Goal: Complete application form: Complete application form

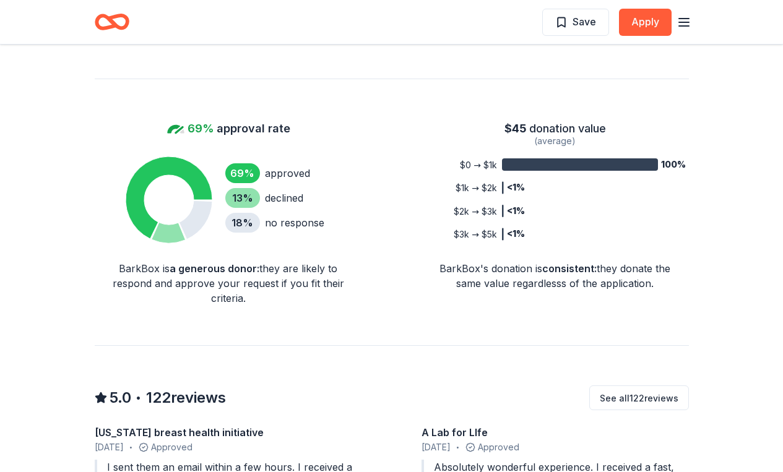
scroll to position [840, 0]
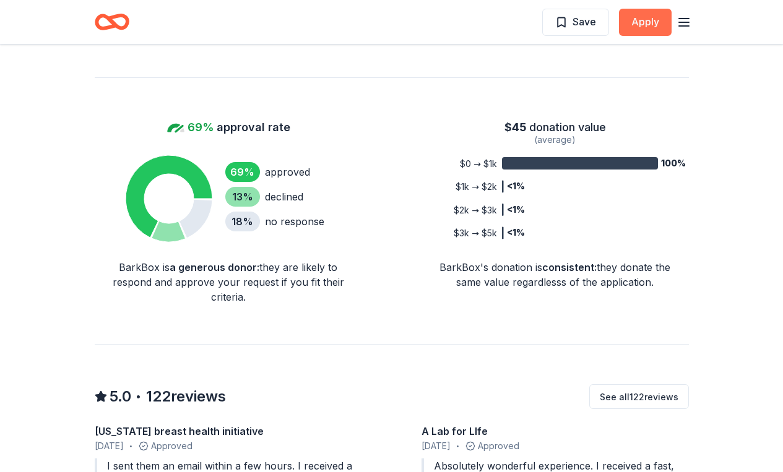
click at [638, 27] on button "Apply" at bounding box center [645, 22] width 53 height 27
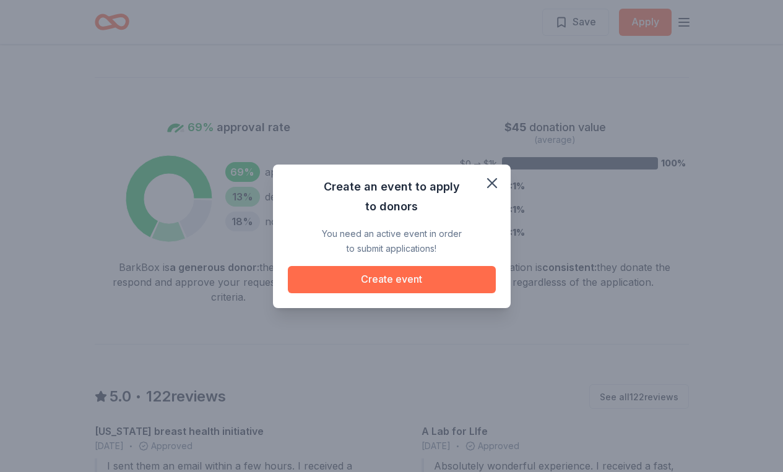
click at [397, 280] on button "Create event" at bounding box center [392, 279] width 208 height 27
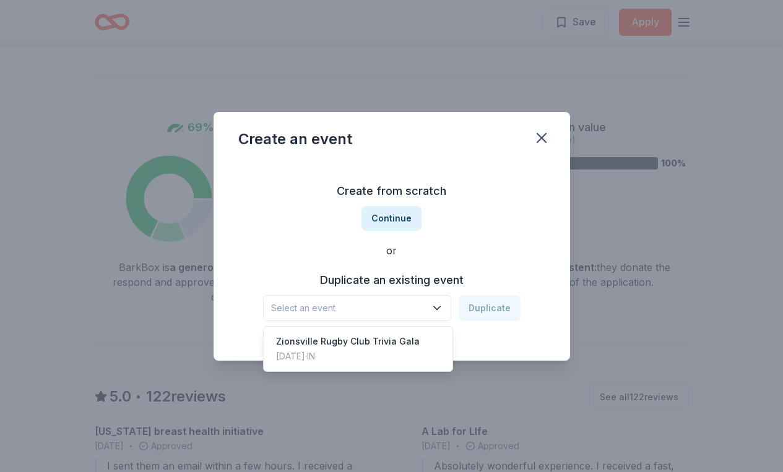
click at [433, 308] on icon "button" at bounding box center [437, 308] width 12 height 12
click at [420, 342] on div "Zionsville Rugby Club Trivia Gala [DATE] · IN" at bounding box center [358, 349] width 184 height 40
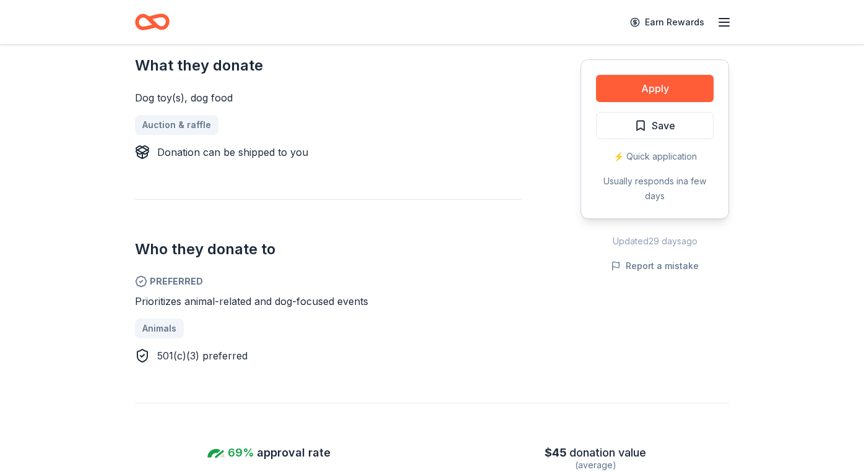
scroll to position [514, 0]
click at [695, 18] on link "Earn Rewards" at bounding box center [667, 22] width 89 height 22
click at [679, 24] on link "Earn Rewards" at bounding box center [667, 22] width 89 height 22
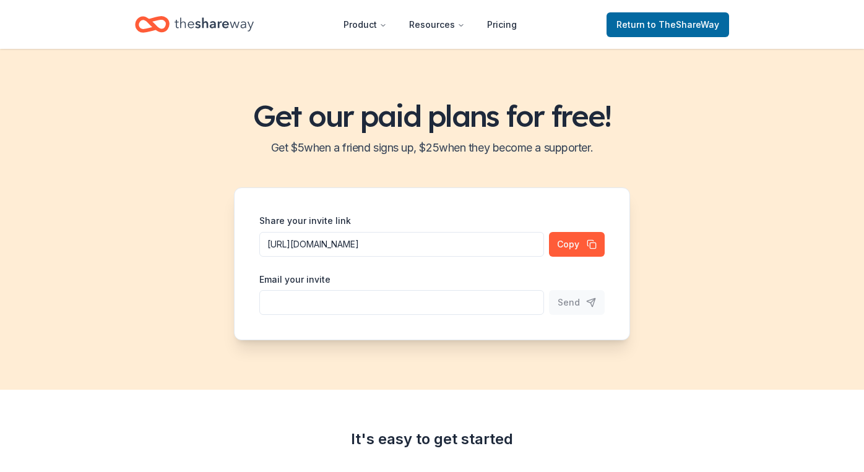
click at [742, 12] on div "Product Resources Pricing Return to TheShareWay" at bounding box center [432, 24] width 634 height 29
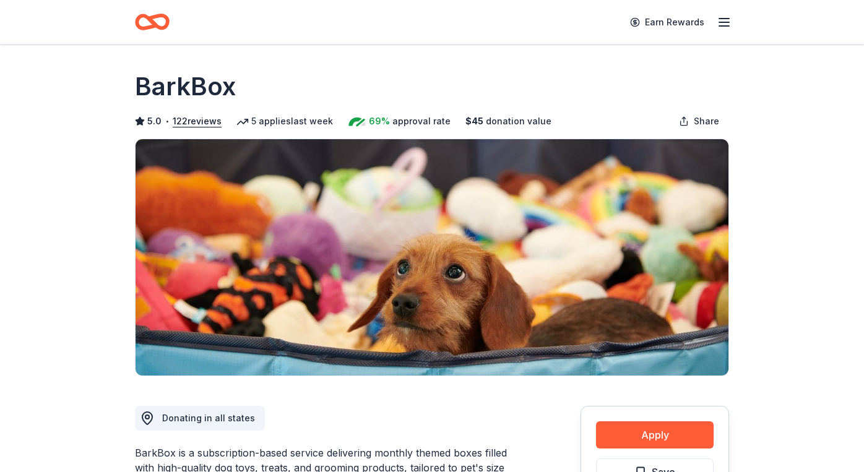
scroll to position [514, 0]
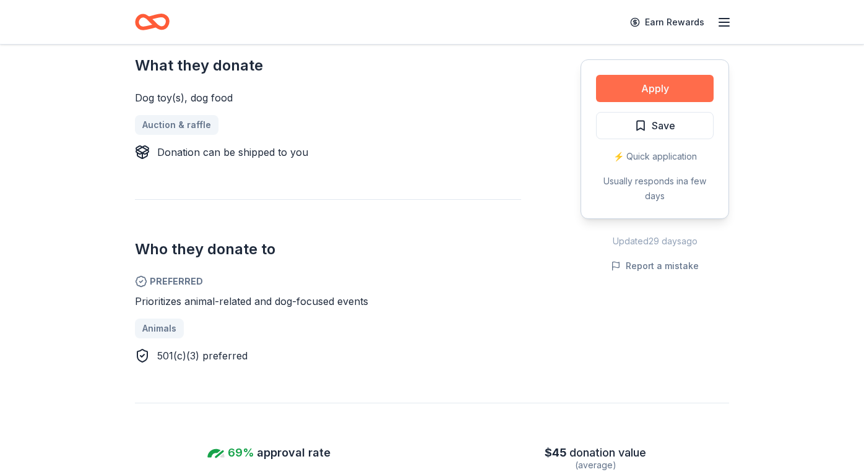
click at [623, 92] on button "Apply" at bounding box center [655, 88] width 118 height 27
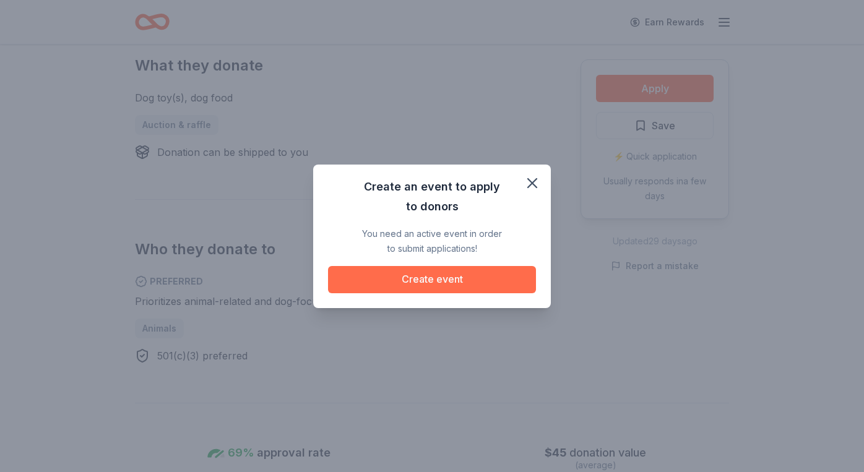
click at [391, 283] on button "Create event" at bounding box center [432, 279] width 208 height 27
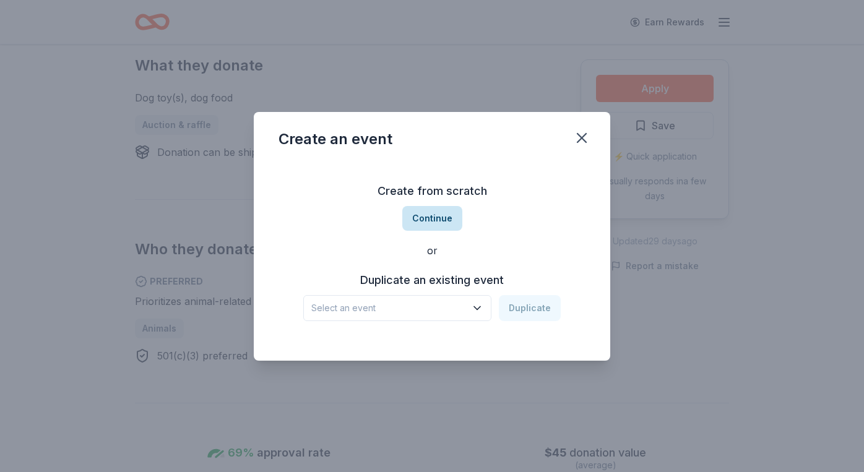
click at [444, 222] on button "Continue" at bounding box center [432, 218] width 60 height 25
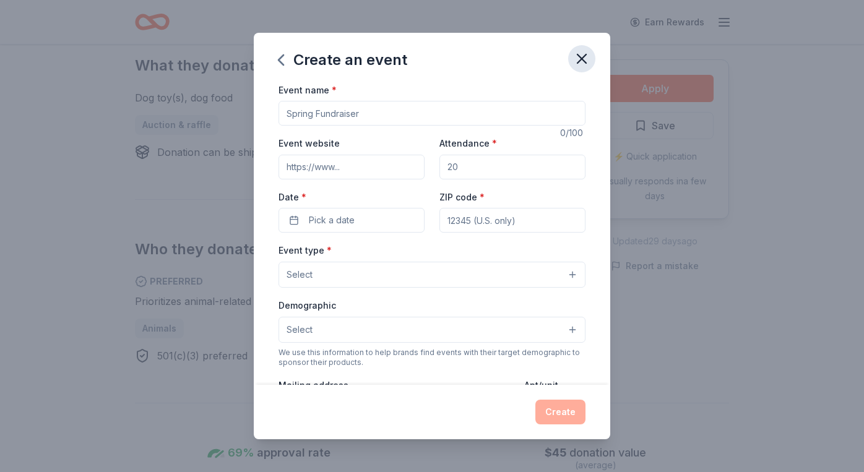
click at [581, 59] on icon "button" at bounding box center [582, 58] width 9 height 9
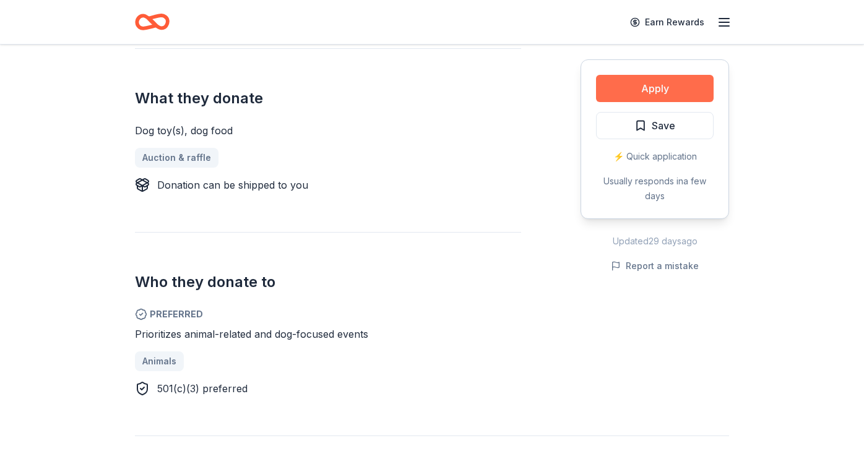
scroll to position [464, 0]
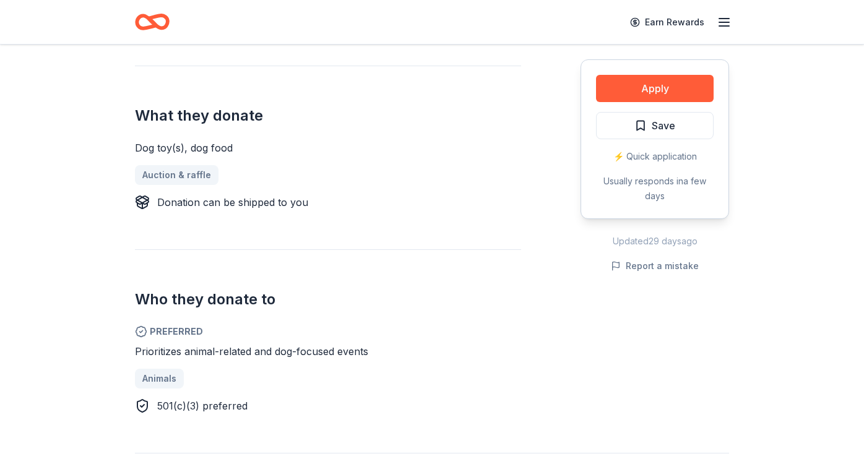
click at [721, 21] on icon "button" at bounding box center [724, 22] width 15 height 15
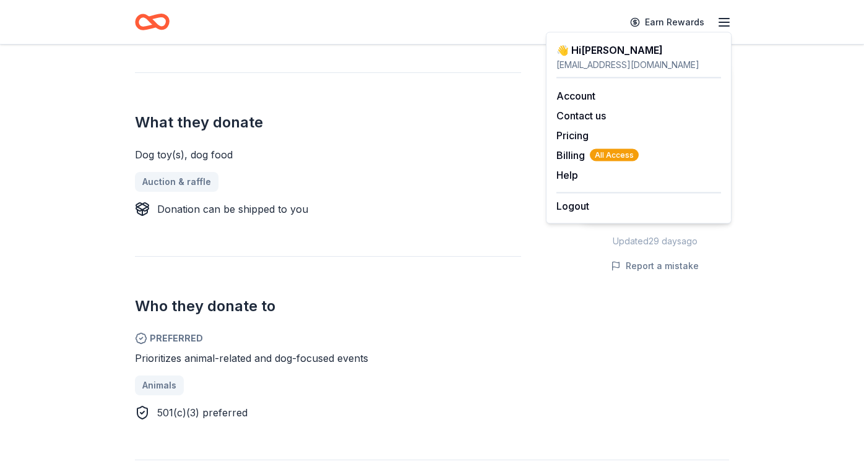
scroll to position [457, 0]
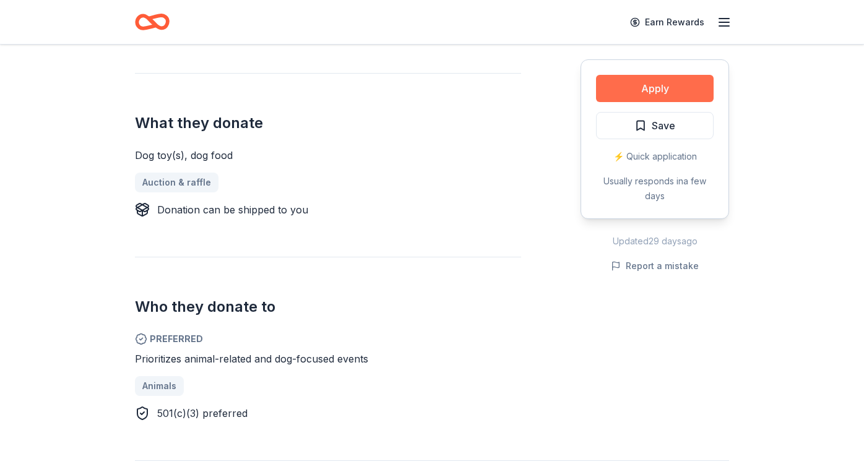
scroll to position [457, 0]
click at [661, 97] on button "Apply" at bounding box center [655, 88] width 118 height 27
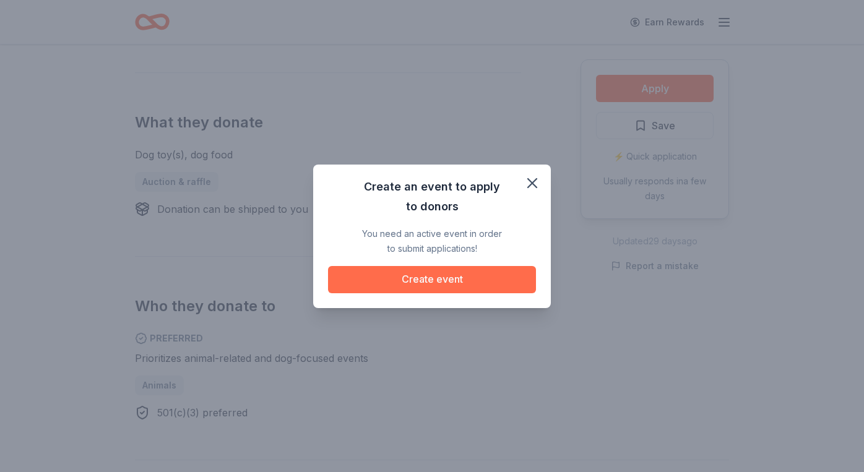
click at [361, 269] on button "Create event" at bounding box center [432, 279] width 208 height 27
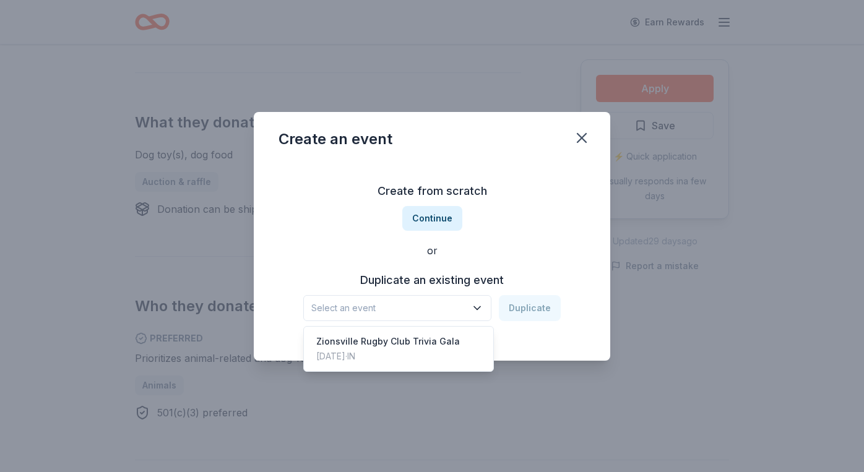
click at [477, 306] on icon "button" at bounding box center [477, 308] width 12 height 12
click at [464, 336] on div "Zionsville Rugby Club Trivia Gala [DATE] · IN" at bounding box center [398, 349] width 184 height 40
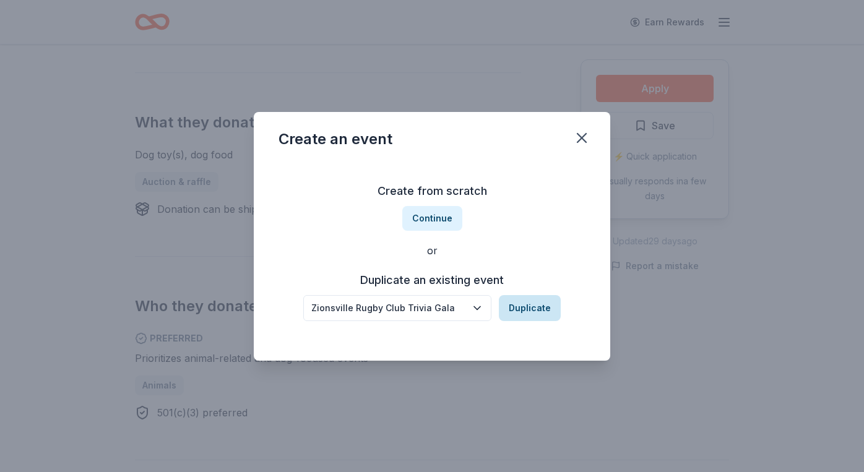
click at [511, 316] on button "Duplicate" at bounding box center [530, 308] width 62 height 26
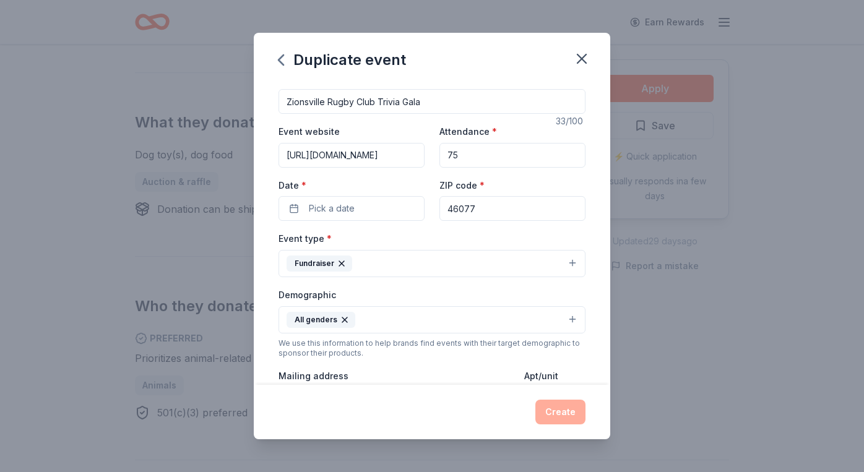
scroll to position [13, 0]
click at [358, 201] on button "Pick a date" at bounding box center [352, 207] width 146 height 25
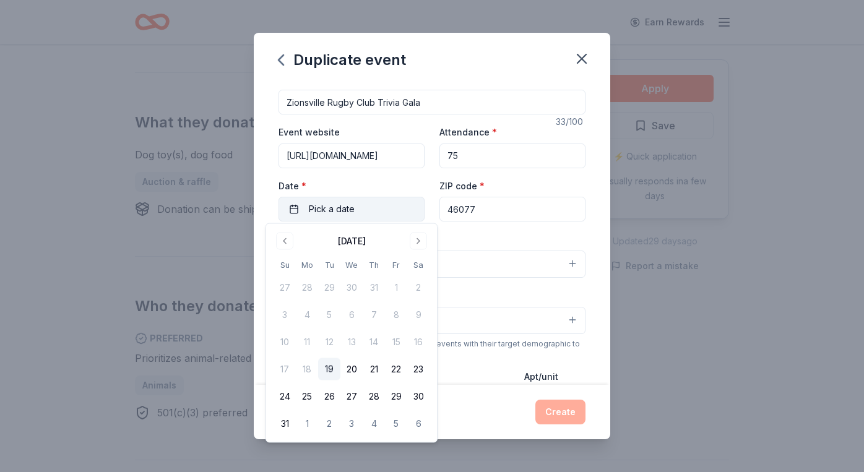
scroll to position [4, 0]
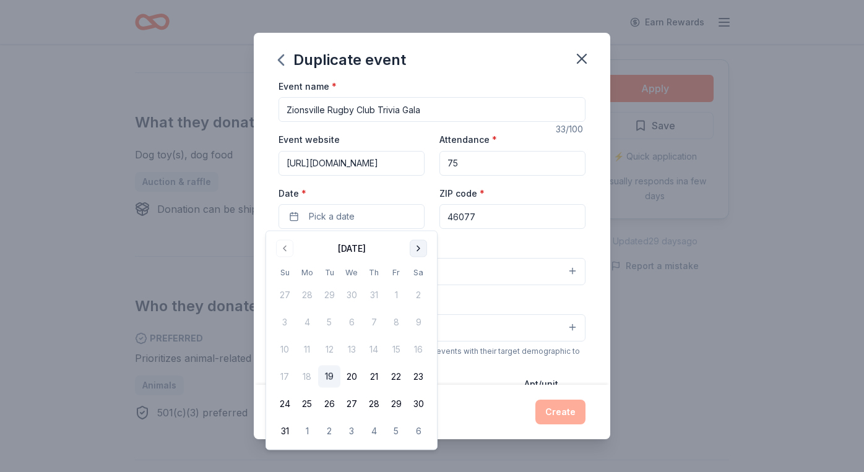
click at [415, 247] on button "Go to next month" at bounding box center [418, 248] width 17 height 17
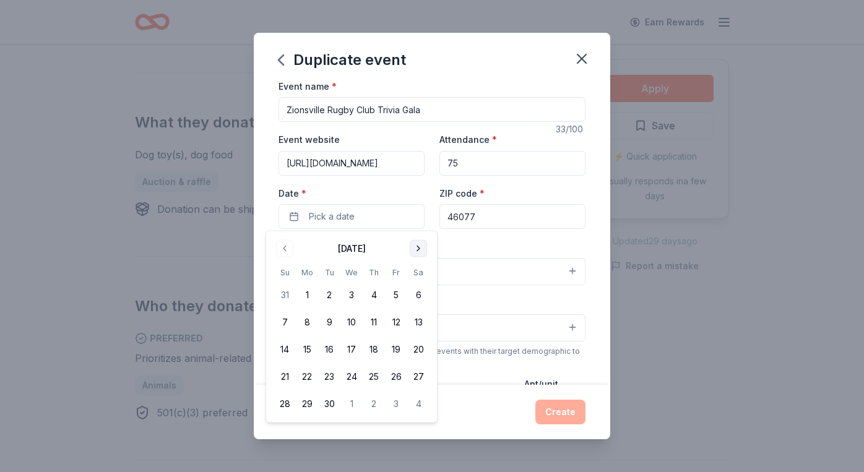
click at [415, 247] on button "Go to next month" at bounding box center [418, 248] width 17 height 17
click at [418, 379] on button "27" at bounding box center [418, 377] width 22 height 22
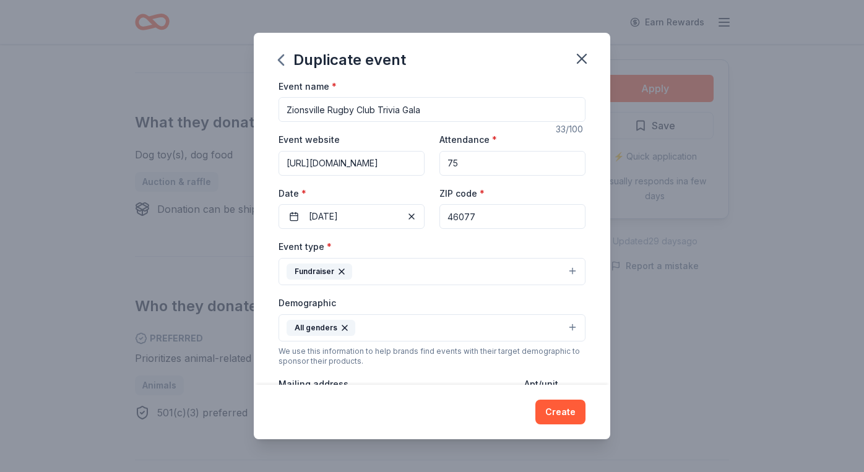
click at [470, 167] on input "75" at bounding box center [513, 163] width 146 height 25
type input "7"
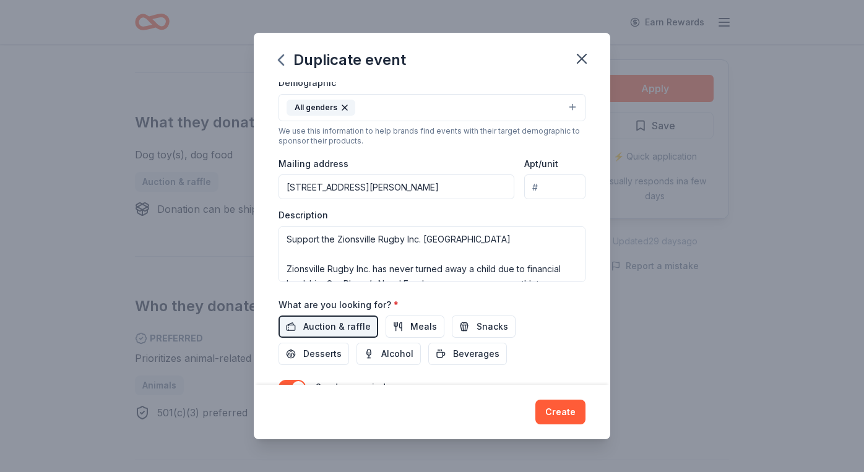
scroll to position [223, 0]
type input "125"
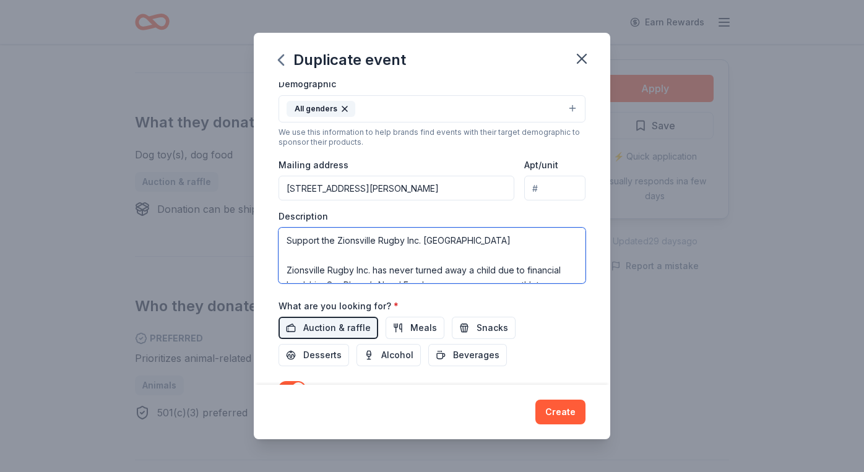
drag, startPoint x: 285, startPoint y: 246, endPoint x: 353, endPoint y: 249, distance: 68.2
click at [353, 249] on textarea "Support the Zionsville Rugby Inc. [GEOGRAPHIC_DATA] Zionsville Rugby Inc. has n…" at bounding box center [432, 256] width 307 height 56
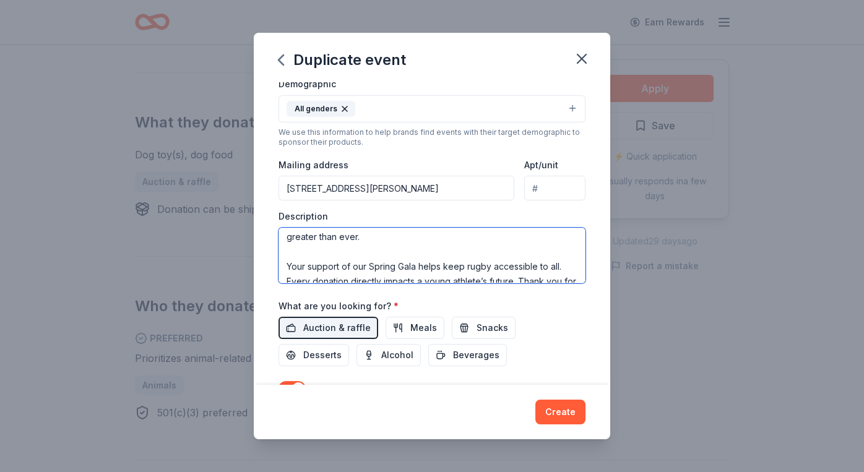
scroll to position [119, 0]
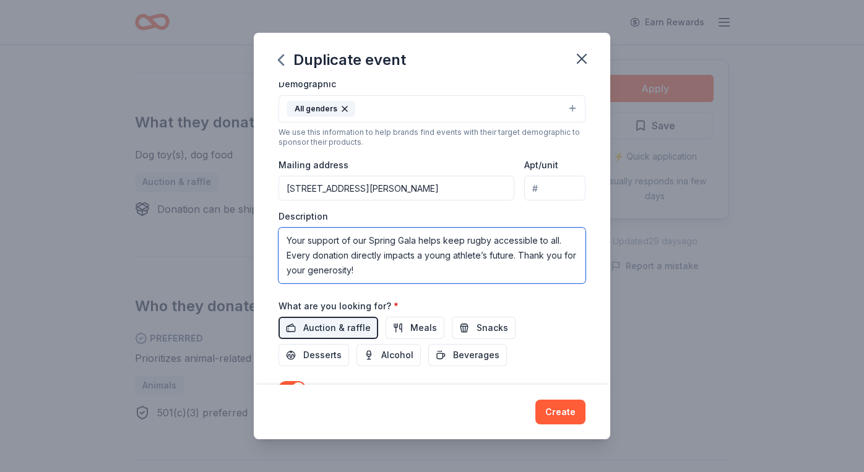
drag, startPoint x: 286, startPoint y: 235, endPoint x: 442, endPoint y: 288, distance: 165.0
click at [442, 288] on div "Event name * Zionsville Rugby Club Trivia Gala 33 /100 Event website [URL][DOMA…" at bounding box center [432, 146] width 307 height 574
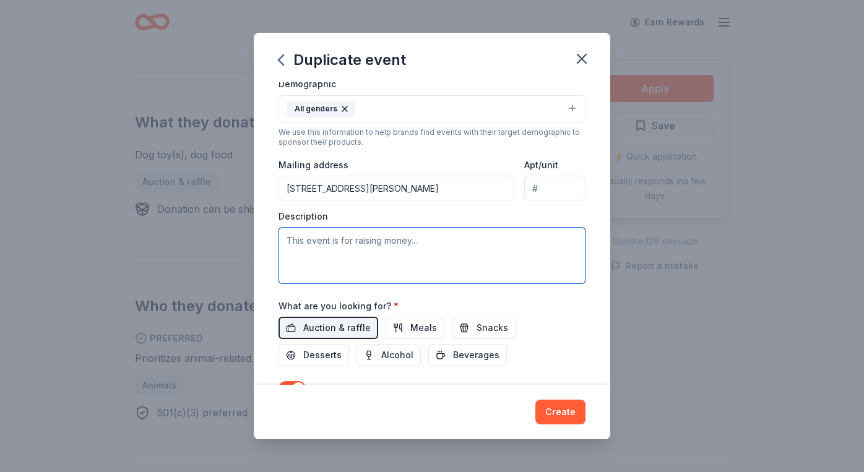
scroll to position [0, 0]
click at [296, 244] on textarea at bounding box center [432, 256] width 307 height 56
click at [304, 241] on textarea at bounding box center [432, 256] width 307 height 56
drag, startPoint x: 302, startPoint y: 231, endPoint x: 302, endPoint y: 220, distance: 11.1
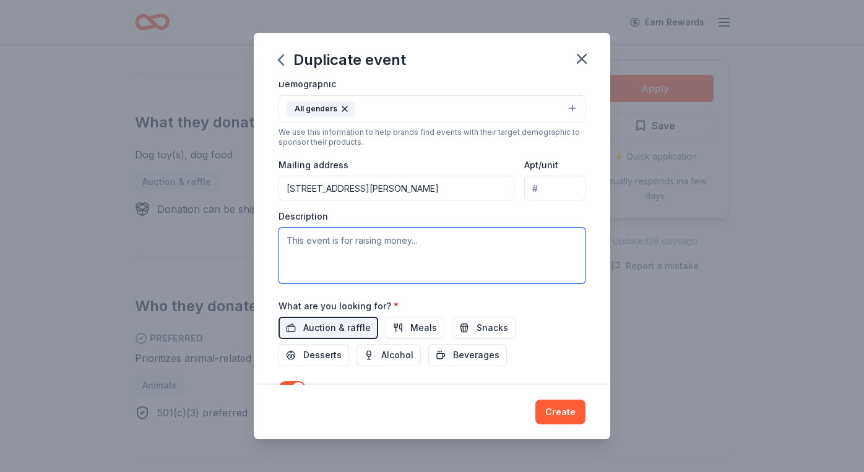
click at [302, 231] on textarea at bounding box center [432, 256] width 307 height 56
click at [352, 295] on div "Event name * Zionsville Rugby Club Trivia Gala 33 /100 Event website [URL][DOMA…" at bounding box center [432, 146] width 307 height 574
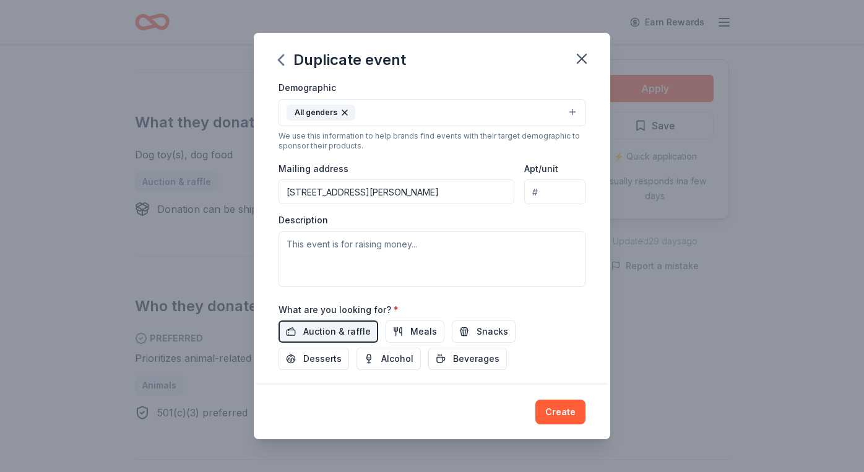
scroll to position [220, 0]
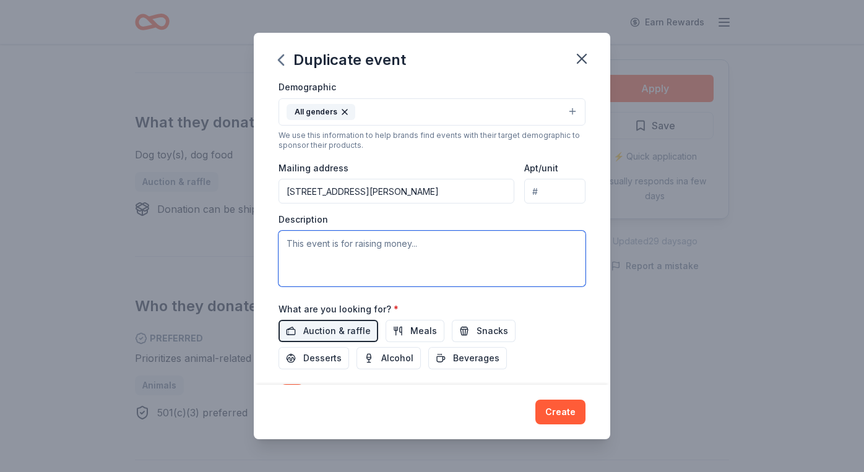
click at [293, 238] on textarea at bounding box center [432, 259] width 307 height 56
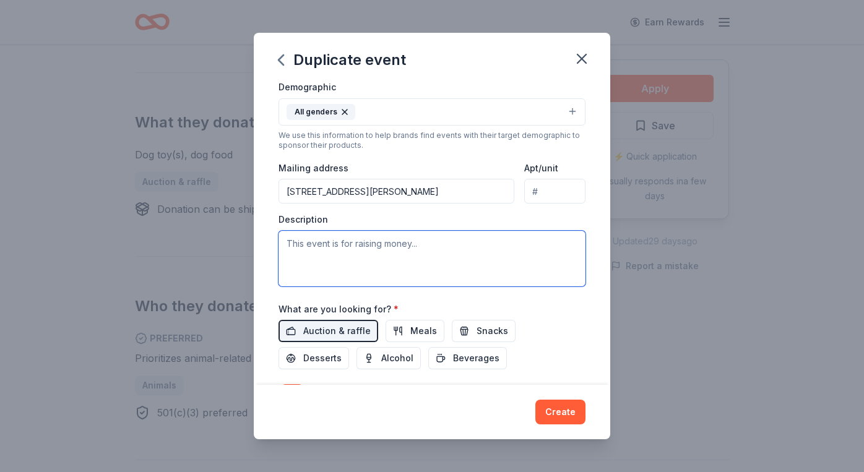
click at [315, 255] on textarea at bounding box center [432, 259] width 307 height 56
click at [315, 254] on textarea at bounding box center [432, 259] width 307 height 56
drag, startPoint x: 315, startPoint y: 254, endPoint x: 315, endPoint y: 266, distance: 11.8
click at [315, 262] on textarea at bounding box center [432, 259] width 307 height 56
click at [315, 266] on textarea at bounding box center [432, 259] width 307 height 56
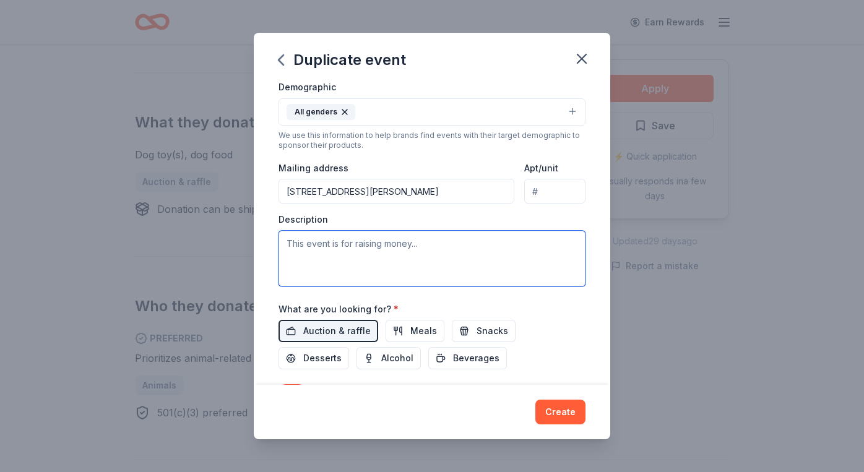
click at [315, 266] on textarea at bounding box center [432, 259] width 307 height 56
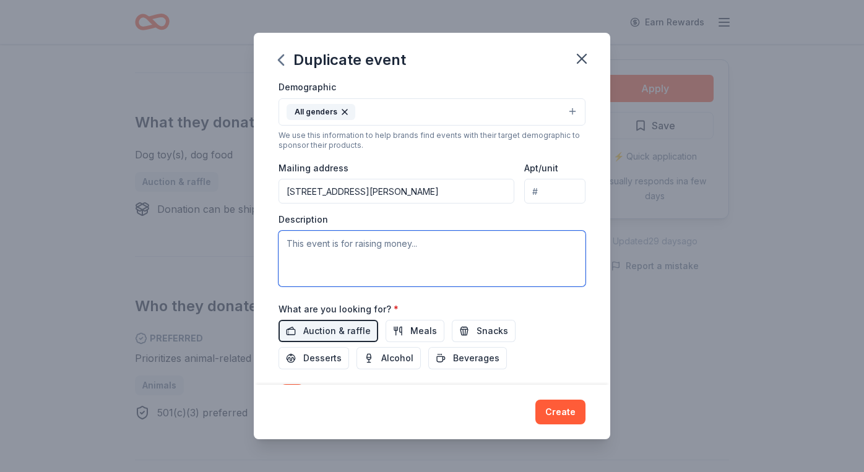
scroll to position [219, 0]
click at [288, 241] on textarea at bounding box center [432, 260] width 307 height 56
click at [288, 240] on textarea at bounding box center [432, 260] width 307 height 56
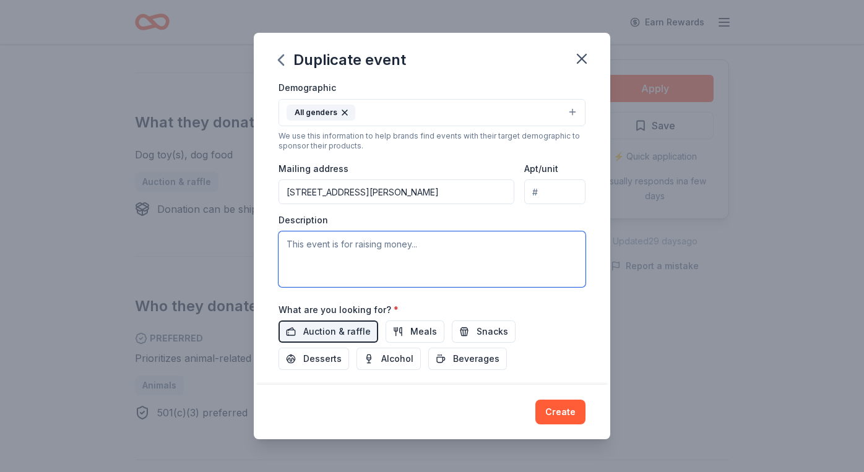
click at [288, 240] on textarea at bounding box center [432, 260] width 307 height 56
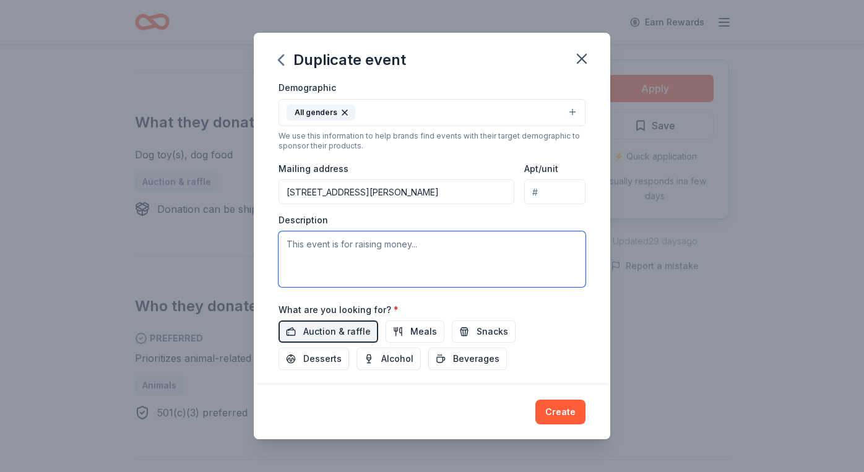
click at [288, 240] on textarea at bounding box center [432, 260] width 307 height 56
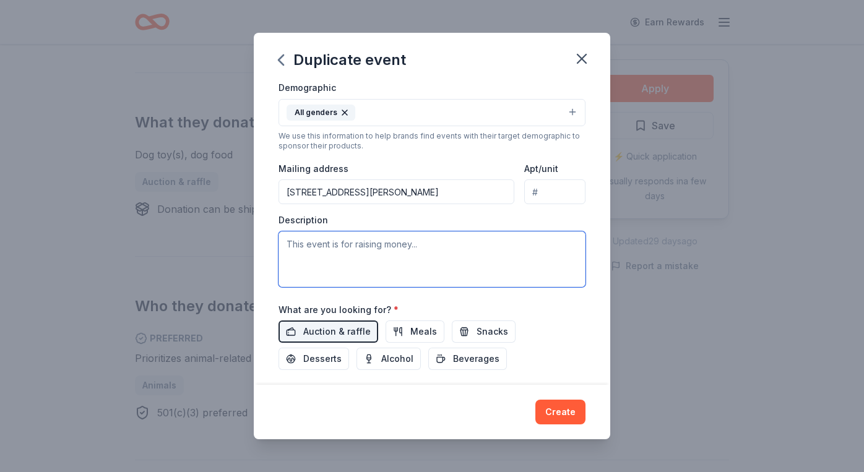
click at [288, 240] on textarea at bounding box center [432, 260] width 307 height 56
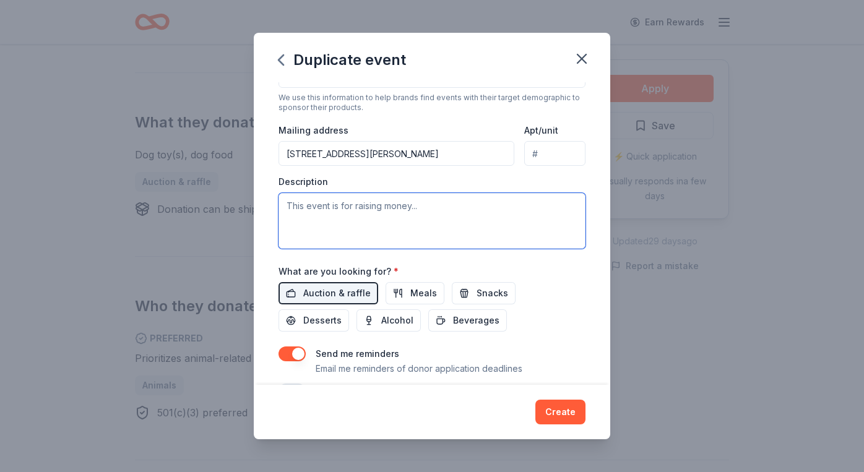
scroll to position [266, 0]
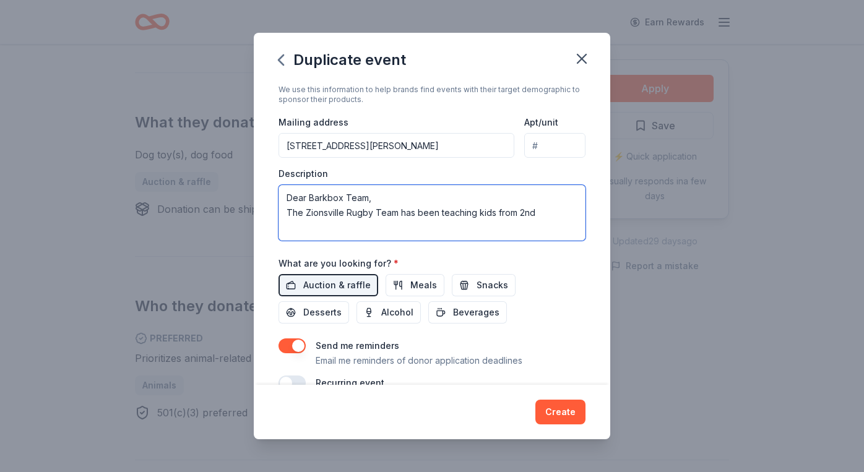
click at [540, 211] on textarea "Dear Barkbox Team, The Zionsville Rugby Team has been teaching kids from 2nd" at bounding box center [432, 213] width 307 height 56
click at [492, 215] on textarea "Dear Barkbox Team, The Zionsville Rugby Team has been teaching kids from 2nd-12…" at bounding box center [432, 213] width 307 height 56
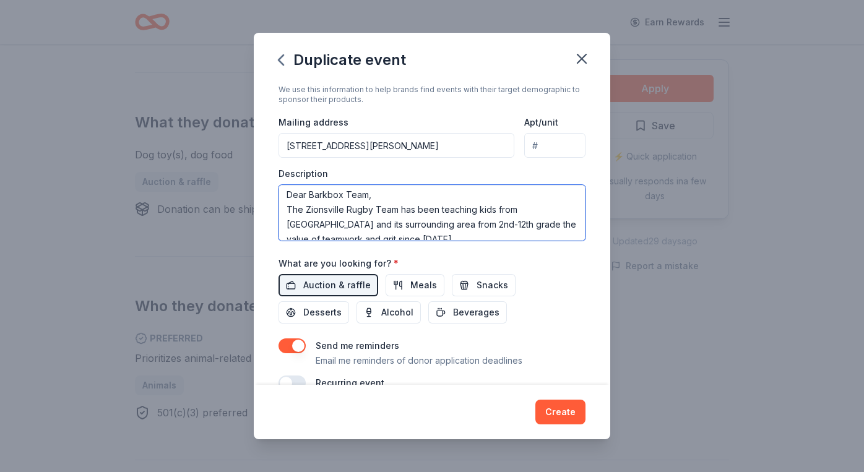
scroll to position [0, 0]
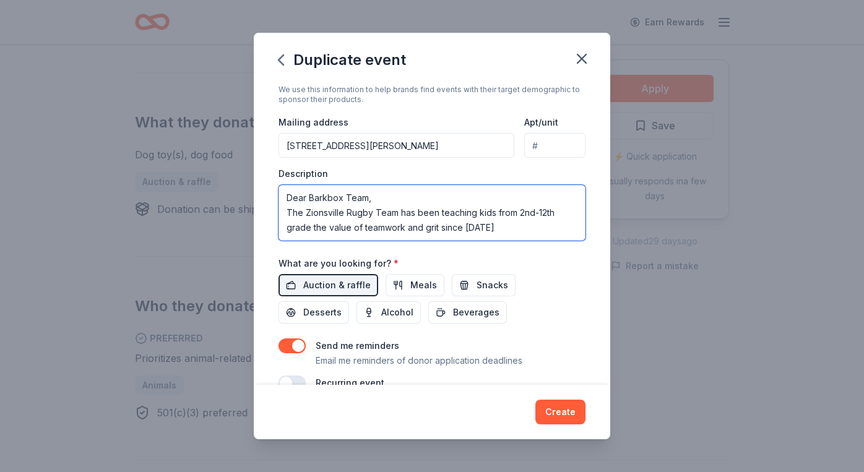
click at [487, 222] on textarea "Dear Barkbox Team, The Zionsville Rugby Team has been teaching kids from 2nd-12…" at bounding box center [432, 213] width 307 height 56
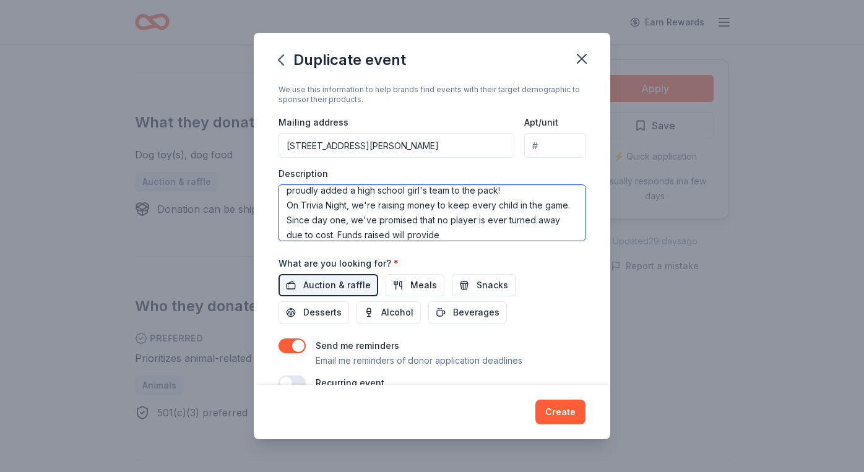
click at [390, 230] on textarea "Dear Barkbox Team, The Zionsville Rugby Team has been teaching kids from 2nd-12…" at bounding box center [432, 213] width 307 height 56
click at [425, 230] on textarea "Dear Barkbox Team, The Zionsville Rugby Team has been teaching kids from 2nd-12…" at bounding box center [432, 213] width 307 height 56
click at [345, 232] on textarea "Dear Barkbox Team, The Zionsville Rugby Team has been teaching kids from 2nd-12…" at bounding box center [432, 213] width 307 height 56
click at [540, 227] on textarea "Dear Barkbox Team, The Zionsville Rugby Team has been teaching kids from 2nd-12…" at bounding box center [432, 213] width 307 height 56
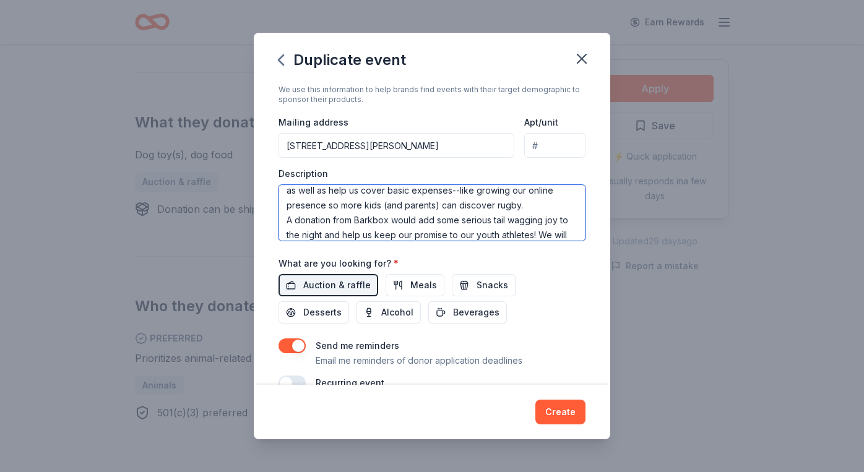
scroll to position [126, 0]
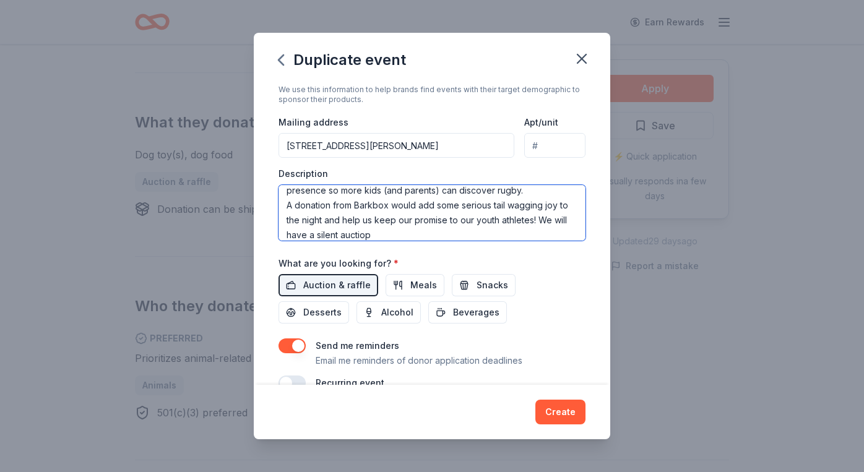
click at [339, 229] on textarea "Dear Barkbox Team, The Zionsville Rugby Team has been teaching kids from 2nd-12…" at bounding box center [432, 213] width 307 height 56
click at [407, 233] on textarea "Dear Barkbox Team, The Zionsville Rugby Team has been teaching kids from 2nd-12…" at bounding box center [432, 213] width 307 height 56
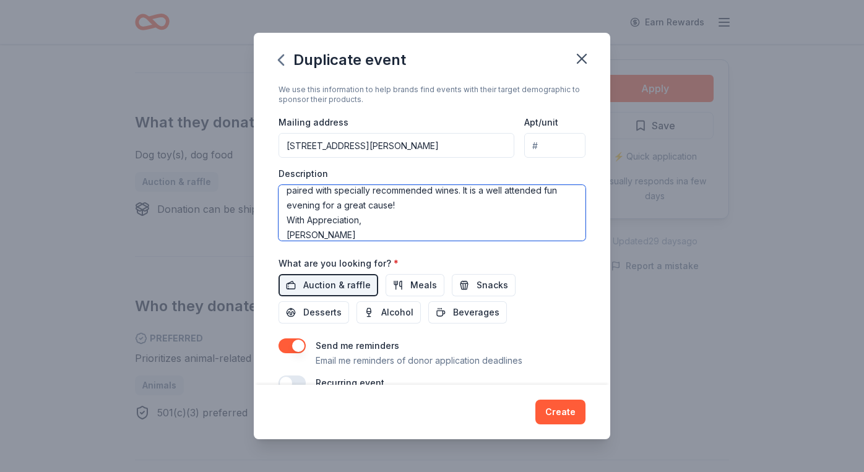
scroll to position [201, 0]
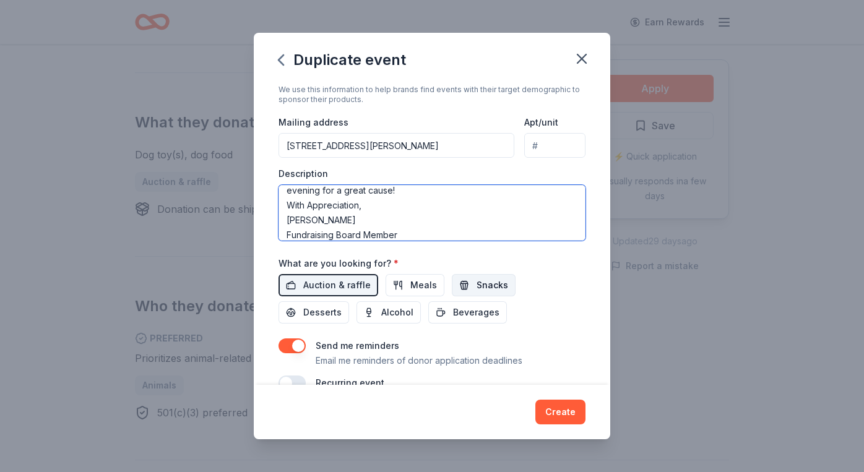
type textarea "Dear Barkbox Team, The Zionsville Rugby Team has been teaching kids from 2nd-12…"
click at [458, 282] on button "Snacks" at bounding box center [484, 285] width 64 height 22
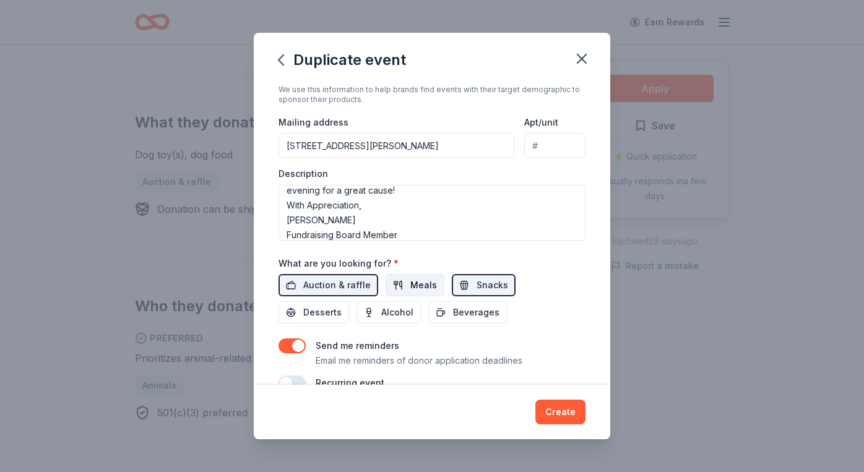
click at [394, 291] on button "Meals" at bounding box center [415, 285] width 59 height 22
click at [438, 283] on button "Meals" at bounding box center [415, 285] width 59 height 22
click at [453, 290] on button "Snacks" at bounding box center [484, 285] width 64 height 22
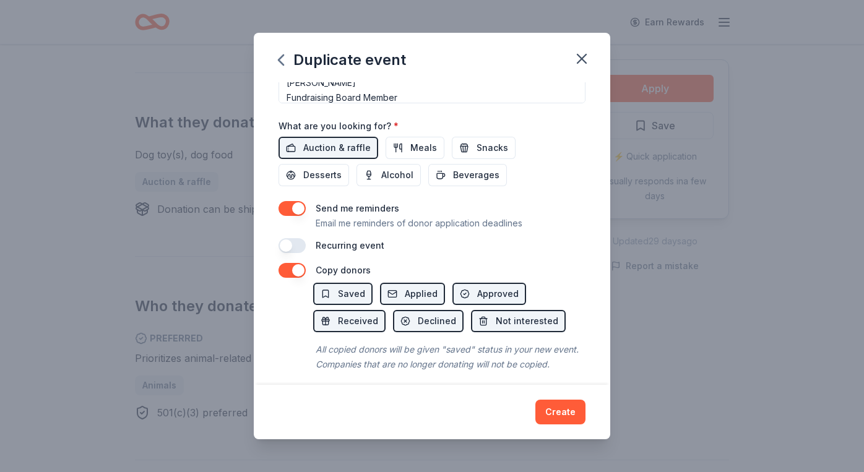
scroll to position [400, 0]
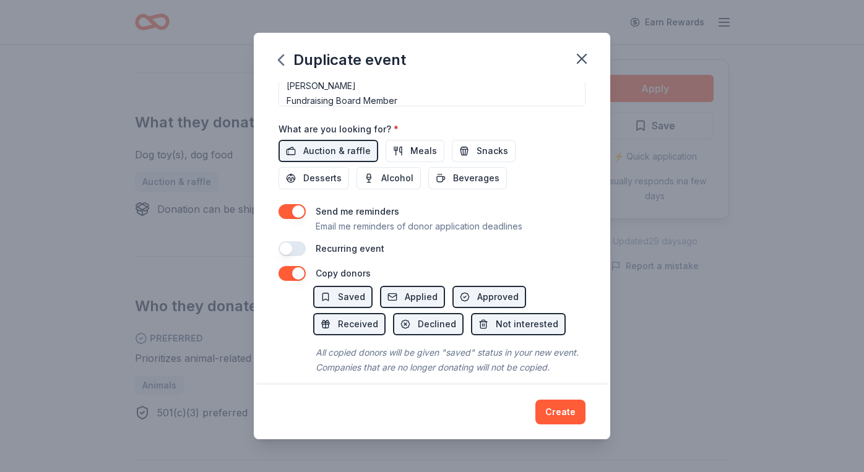
click at [290, 248] on button "button" at bounding box center [292, 248] width 27 height 15
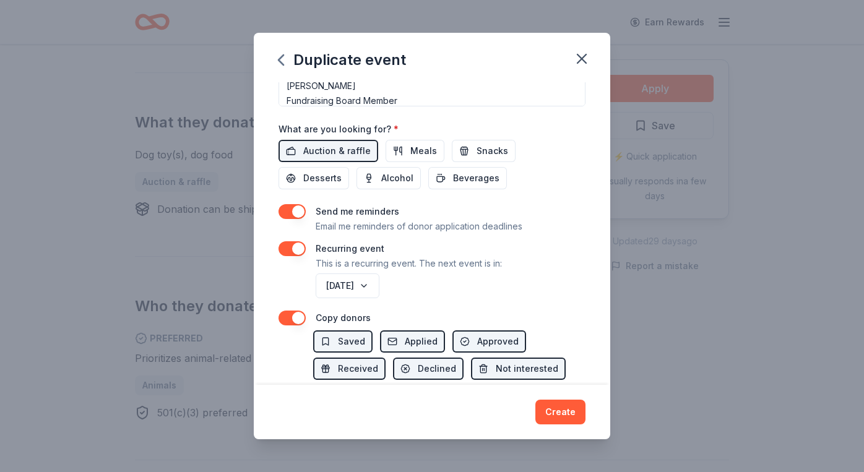
click at [290, 249] on button "button" at bounding box center [292, 248] width 27 height 15
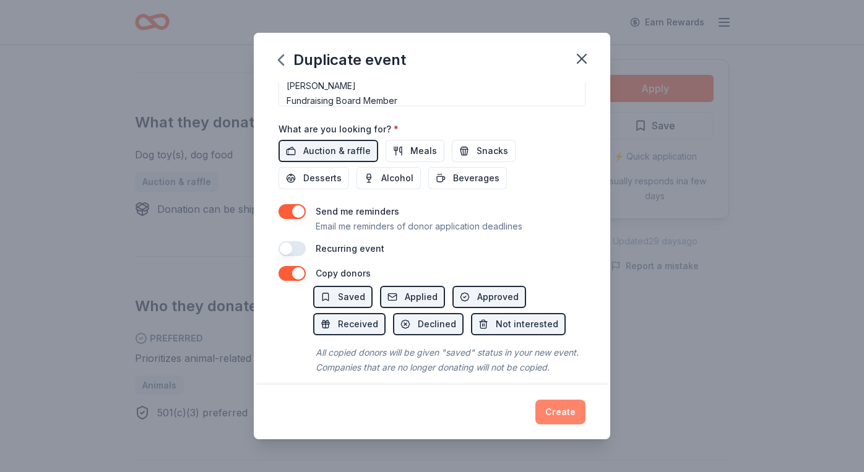
click at [550, 407] on button "Create" at bounding box center [560, 412] width 50 height 25
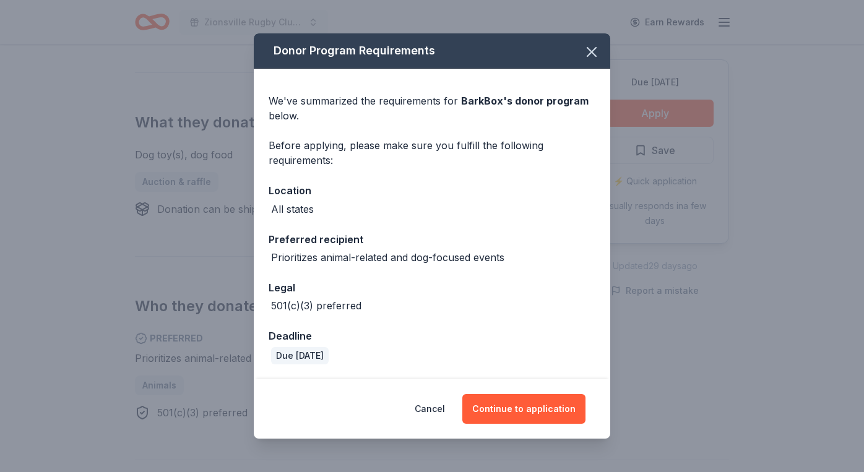
click at [550, 407] on button "Continue to application" at bounding box center [523, 409] width 123 height 30
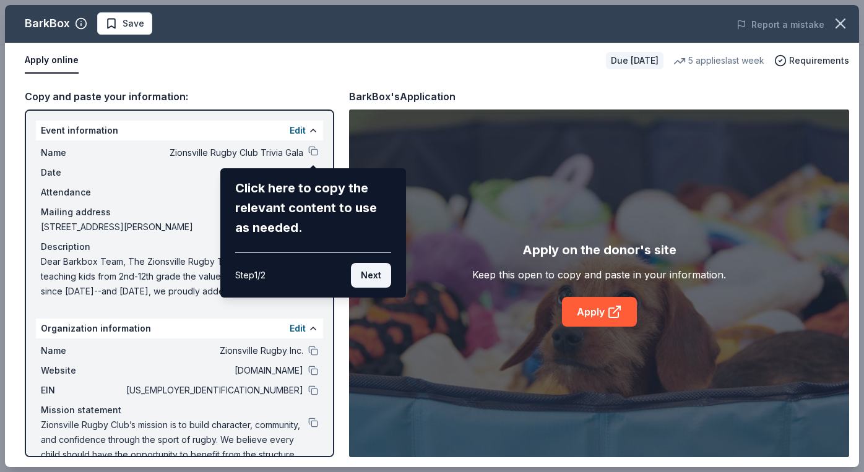
click at [386, 278] on button "Next" at bounding box center [371, 275] width 40 height 25
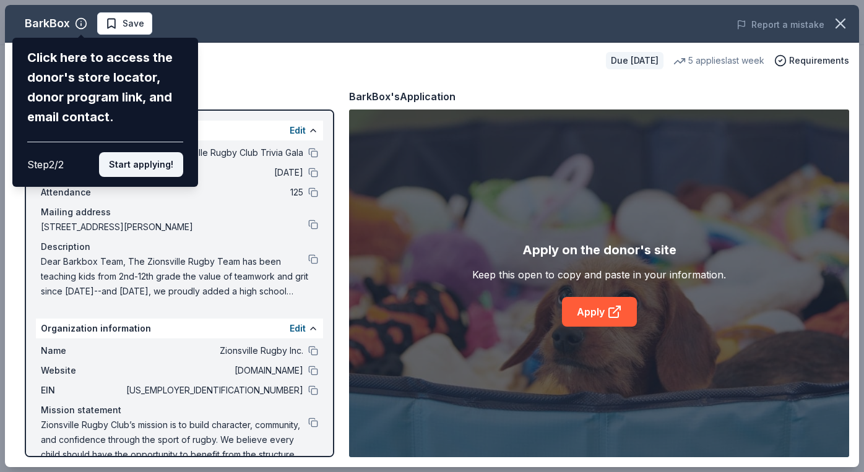
click at [157, 152] on button "Start applying!" at bounding box center [141, 164] width 84 height 25
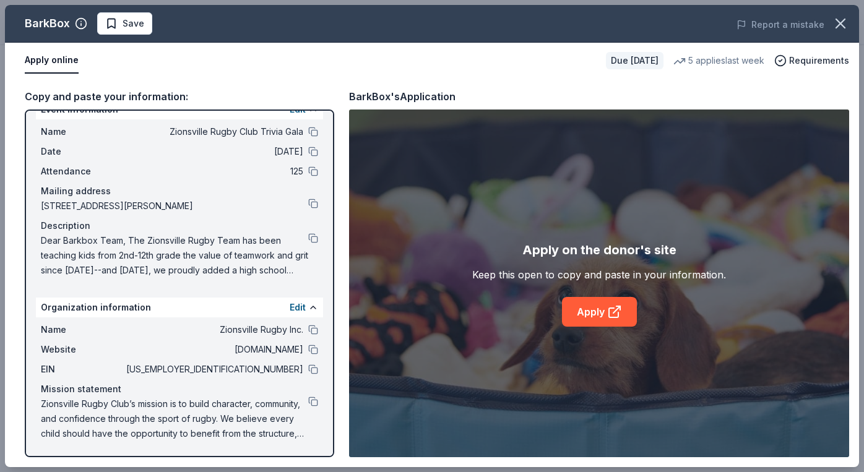
scroll to position [21, 0]
click at [254, 257] on span "Dear Barkbox Team, The Zionsville Rugby Team has been teaching kids from 2nd-12…" at bounding box center [174, 255] width 267 height 45
click at [613, 311] on icon at bounding box center [614, 312] width 15 height 15
click at [311, 370] on button at bounding box center [313, 370] width 10 height 10
drag, startPoint x: 255, startPoint y: 371, endPoint x: 285, endPoint y: 370, distance: 30.4
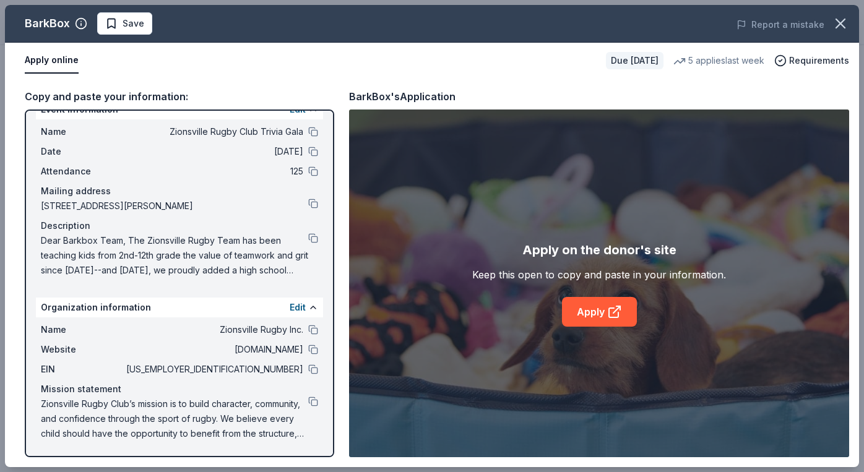
click at [285, 370] on span "[US_EMPLOYER_IDENTIFICATION_NUMBER]" at bounding box center [214, 369] width 180 height 15
click at [316, 366] on button at bounding box center [313, 370] width 10 height 10
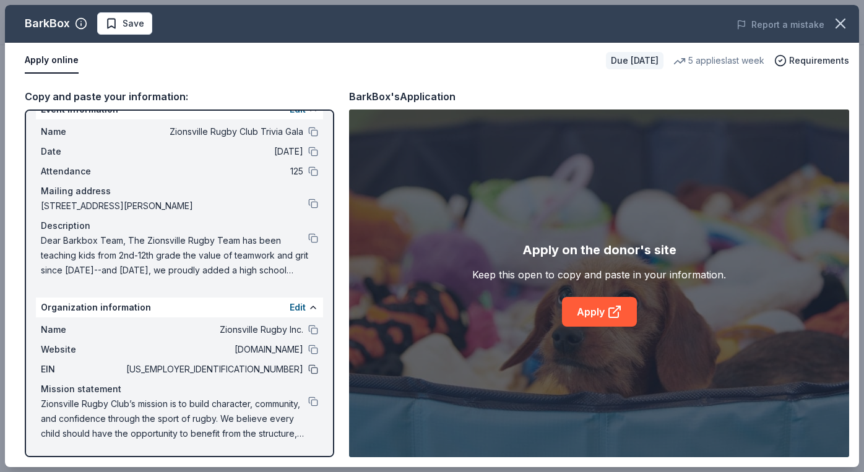
click at [316, 366] on button at bounding box center [313, 370] width 10 height 10
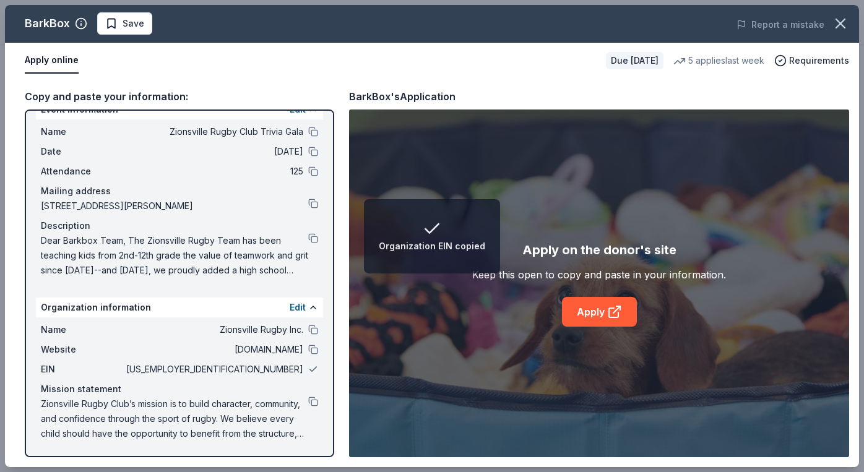
click at [316, 366] on button at bounding box center [313, 370] width 10 height 10
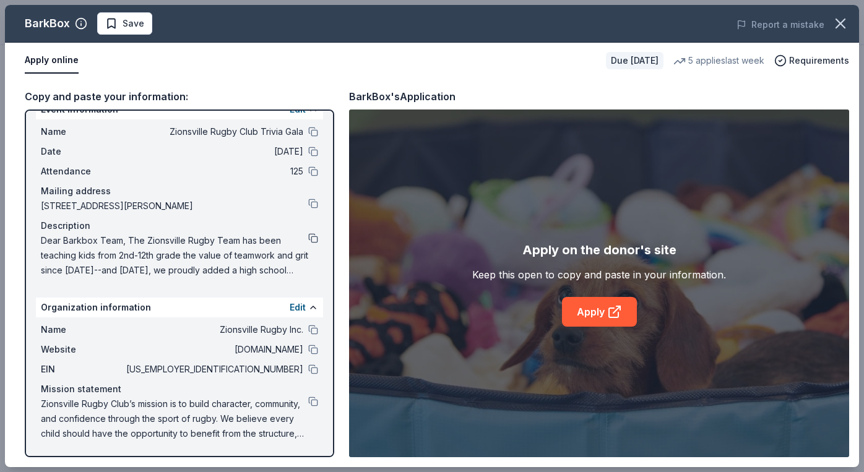
click at [313, 237] on button at bounding box center [313, 238] width 10 height 10
click at [313, 236] on button at bounding box center [313, 238] width 10 height 10
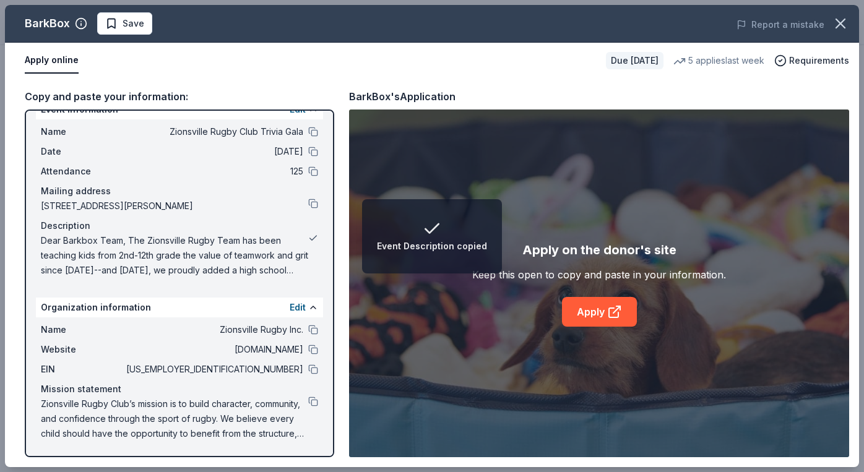
click at [313, 236] on button at bounding box center [313, 238] width 10 height 10
